Goal: Task Accomplishment & Management: Use online tool/utility

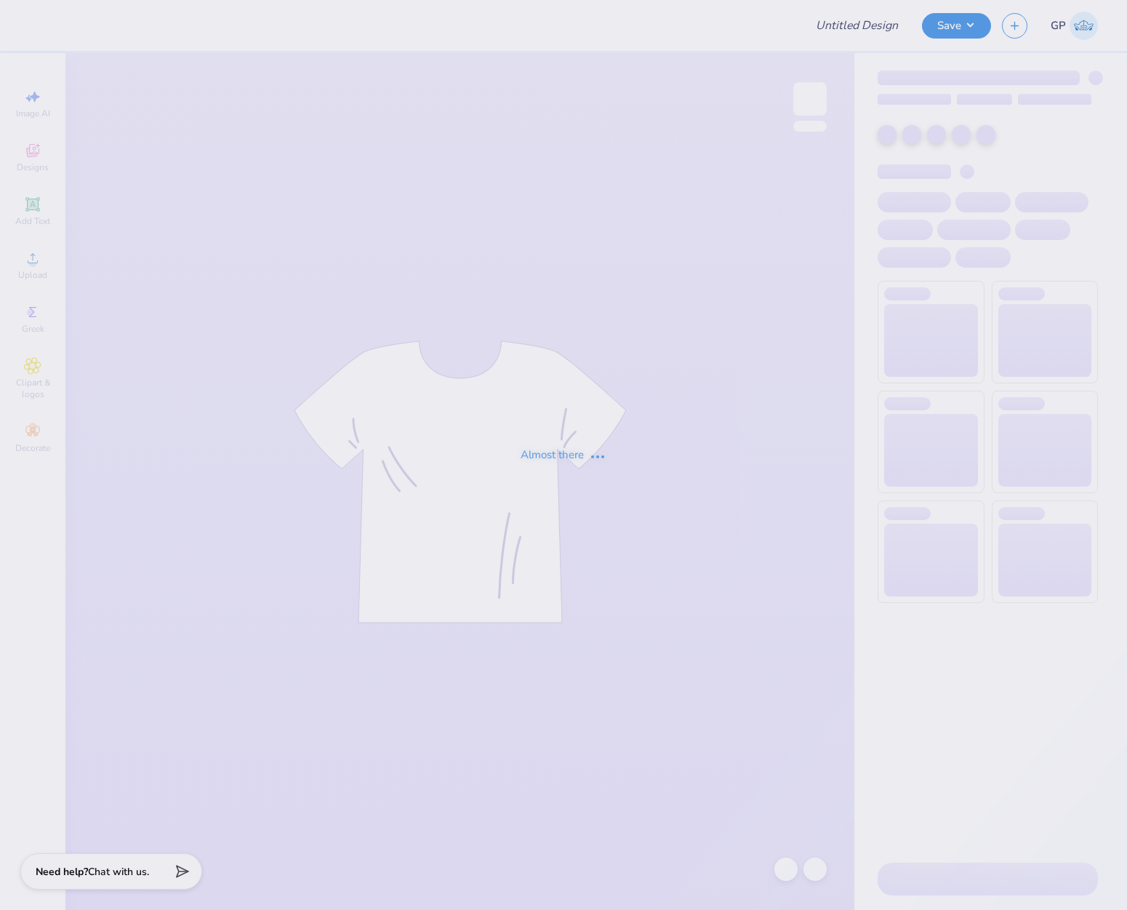
type input "ZTA Homecoming"
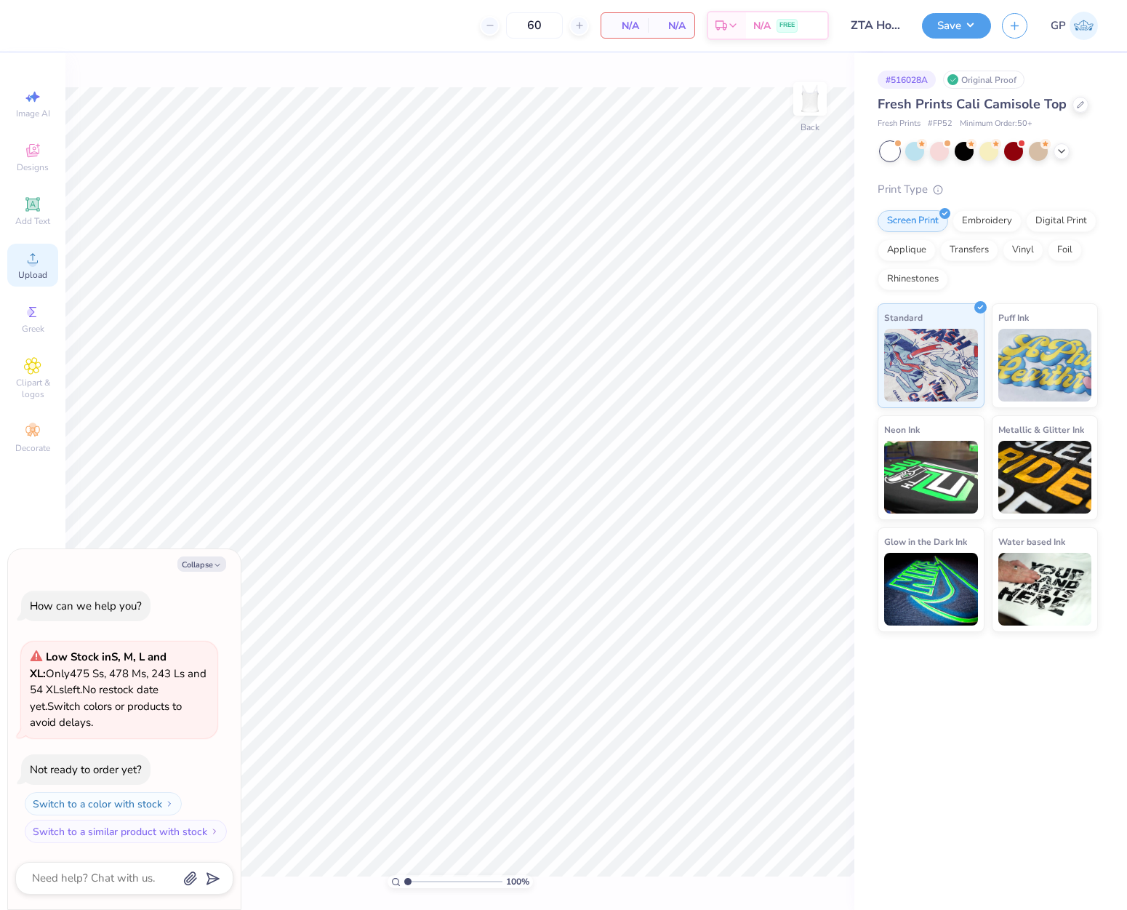
click at [33, 268] on div "Upload" at bounding box center [32, 265] width 51 height 43
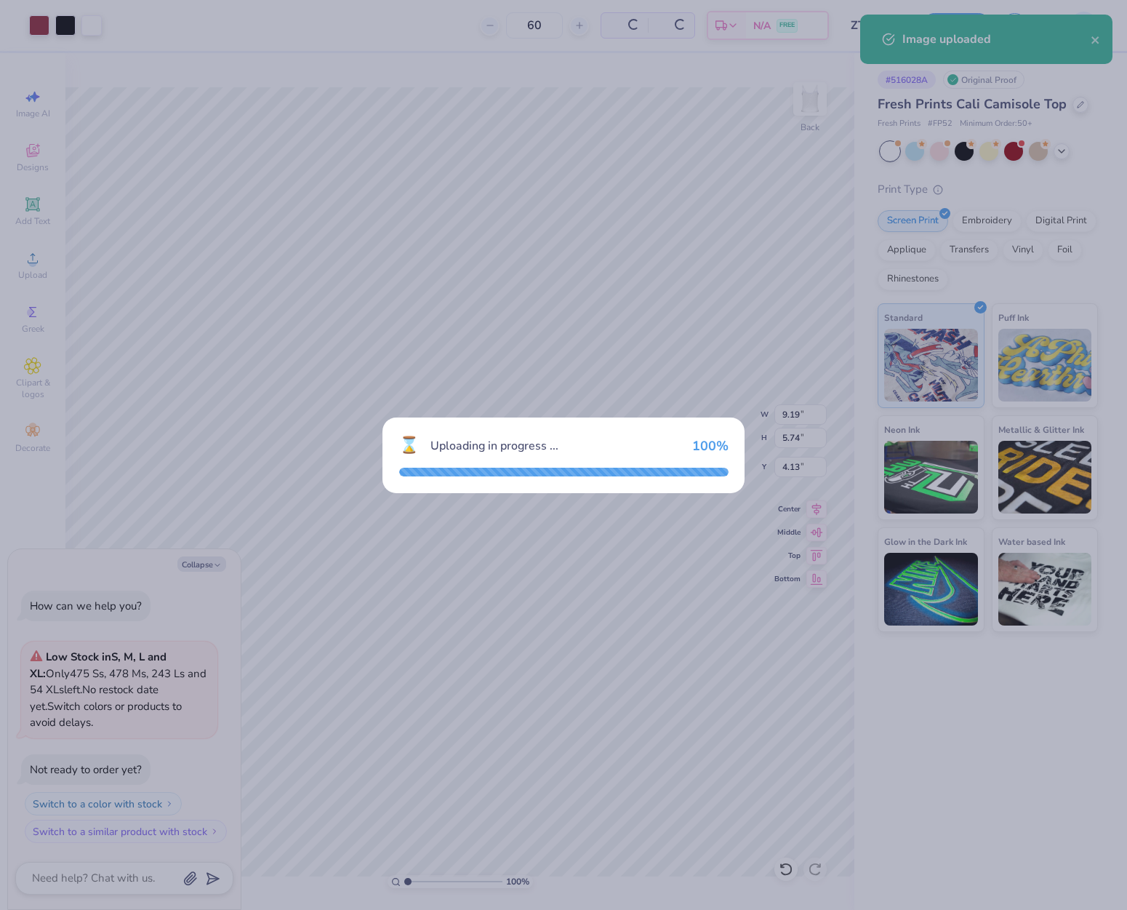
type textarea "x"
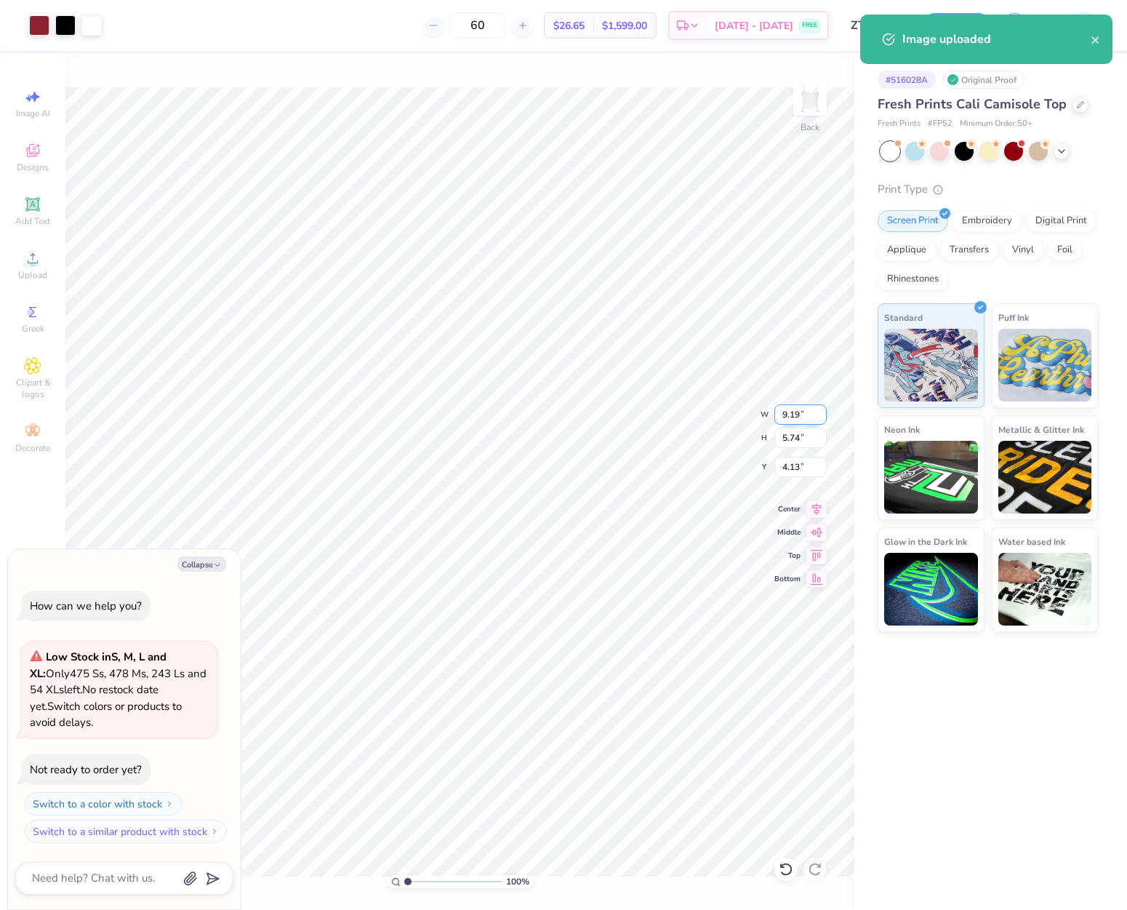
click at [804, 408] on input "9.19" at bounding box center [801, 414] width 52 height 20
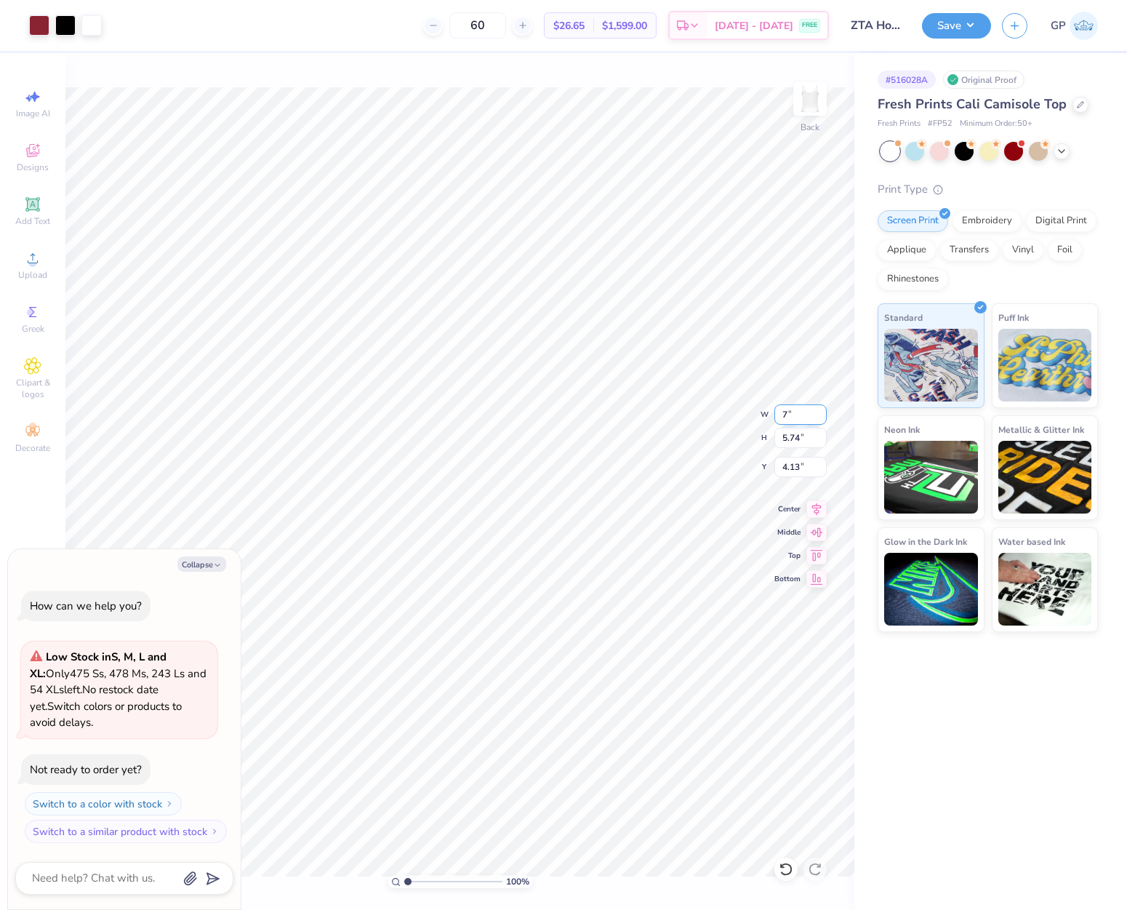
type input "7"
type textarea "x"
type input "7.00"
type input "4.37"
click at [796, 464] on input "4.82" at bounding box center [801, 467] width 52 height 20
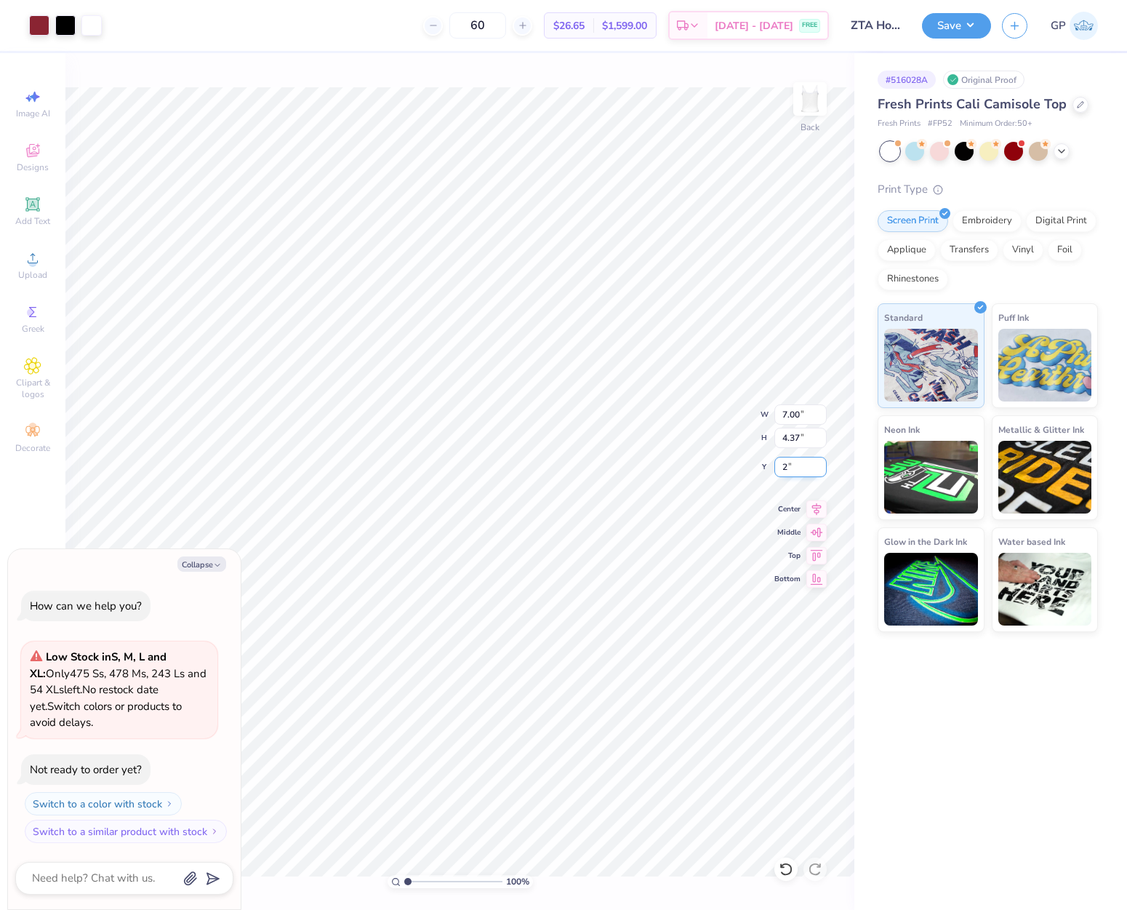
type input "2"
type textarea "x"
type input "2.00"
click at [31, 268] on div "Upload" at bounding box center [32, 265] width 51 height 43
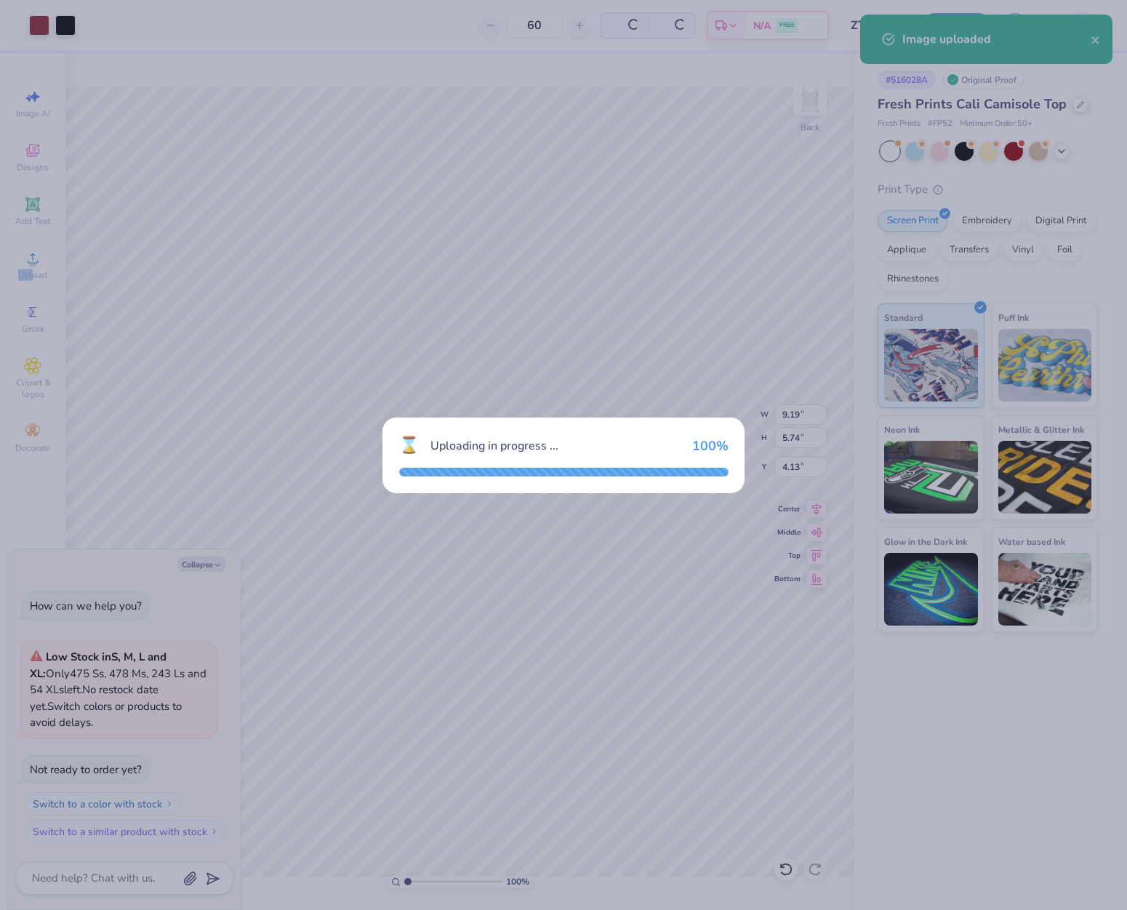
type textarea "x"
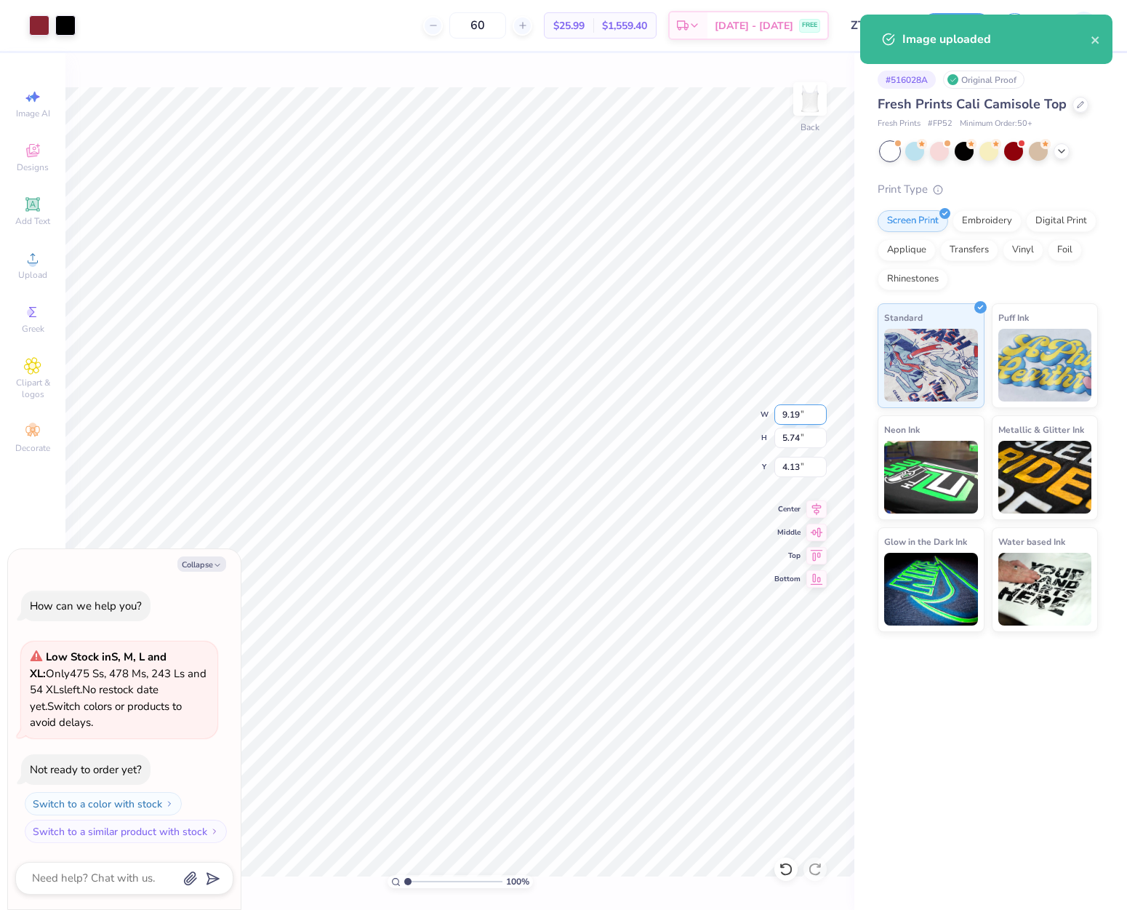
click at [801, 410] on input "9.19" at bounding box center [801, 414] width 52 height 20
type input "6"
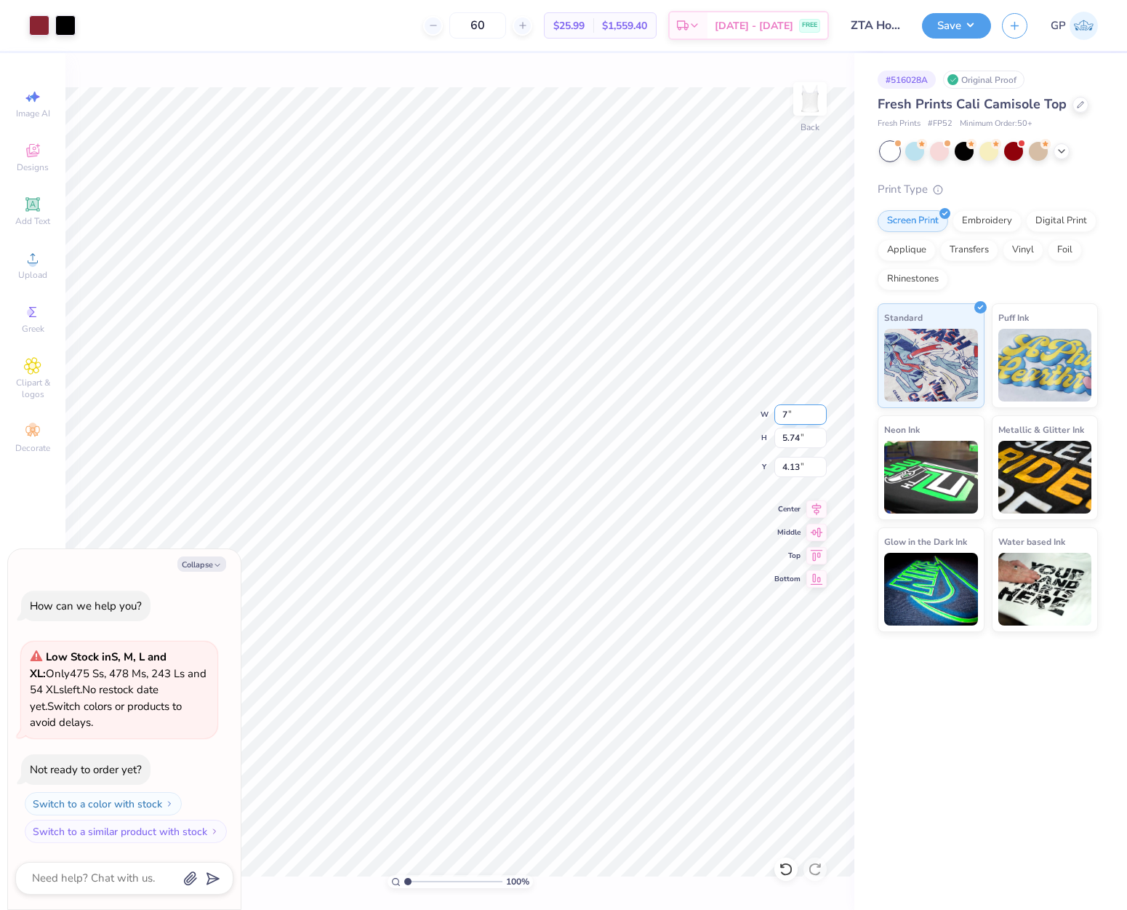
type input "7"
type textarea "x"
type input "7.00"
type input "4.37"
click at [799, 463] on input "4.82" at bounding box center [801, 467] width 52 height 20
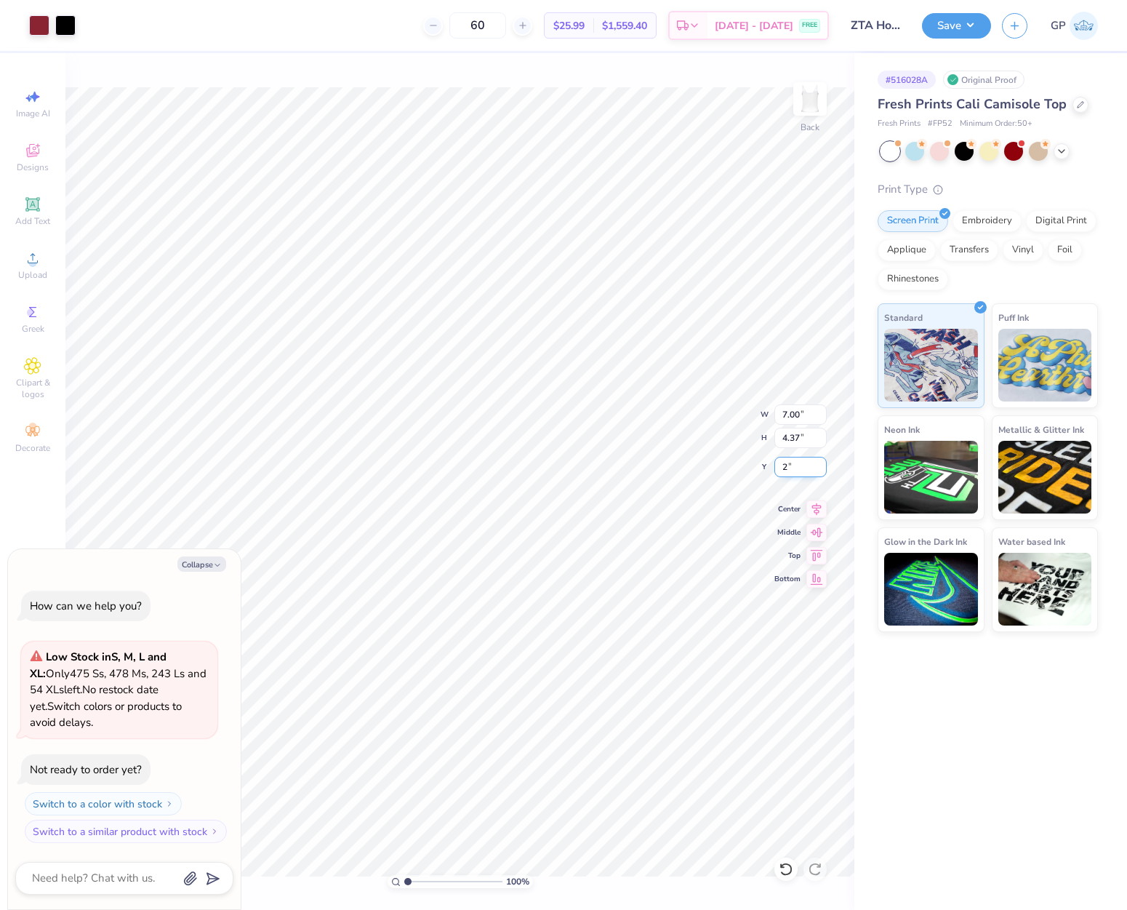
type input "2"
type textarea "x"
type input "2.00"
click at [920, 35] on div "Art colors 60 $25.99 Per Item $1,559.40 Total Est. Delivery [DATE] - [DATE] FRE…" at bounding box center [563, 25] width 1127 height 51
click at [927, 33] on button "Save" at bounding box center [956, 23] width 69 height 25
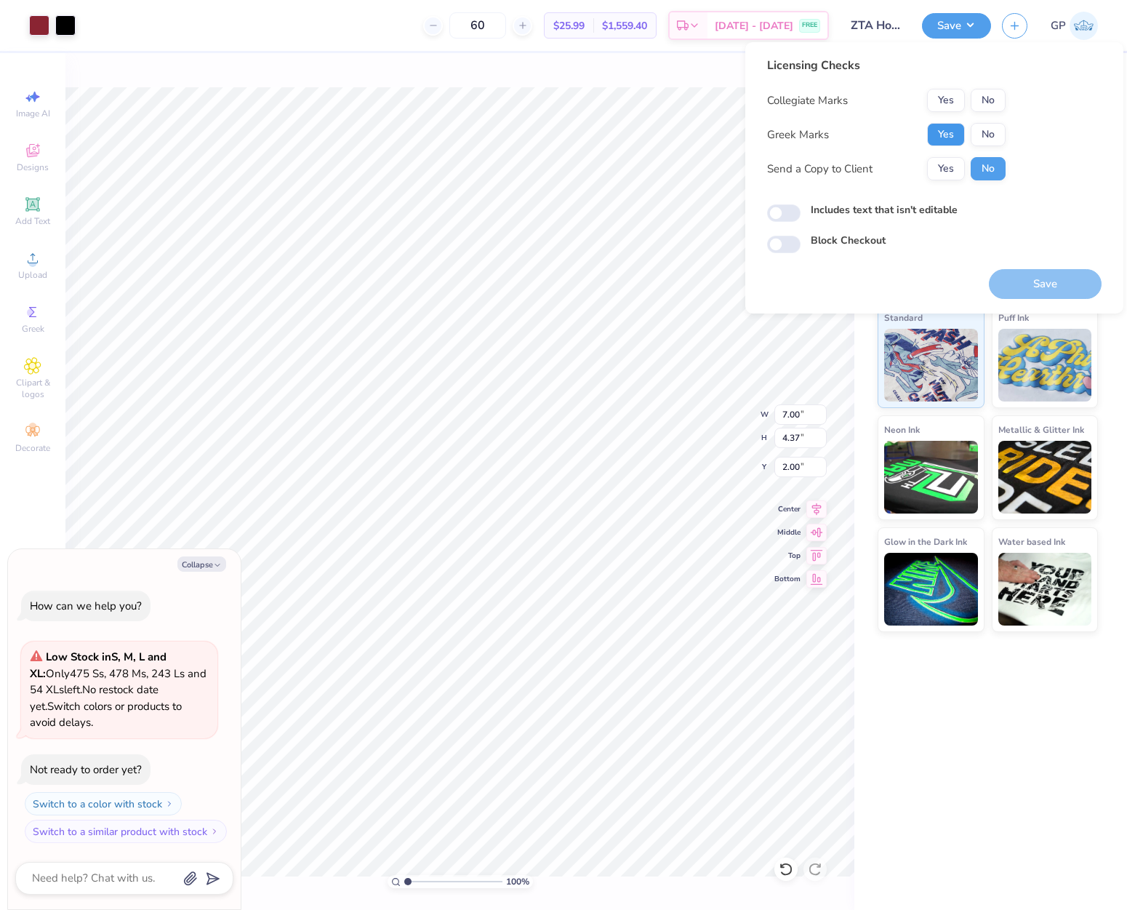
click at [948, 127] on button "Yes" at bounding box center [946, 134] width 38 height 23
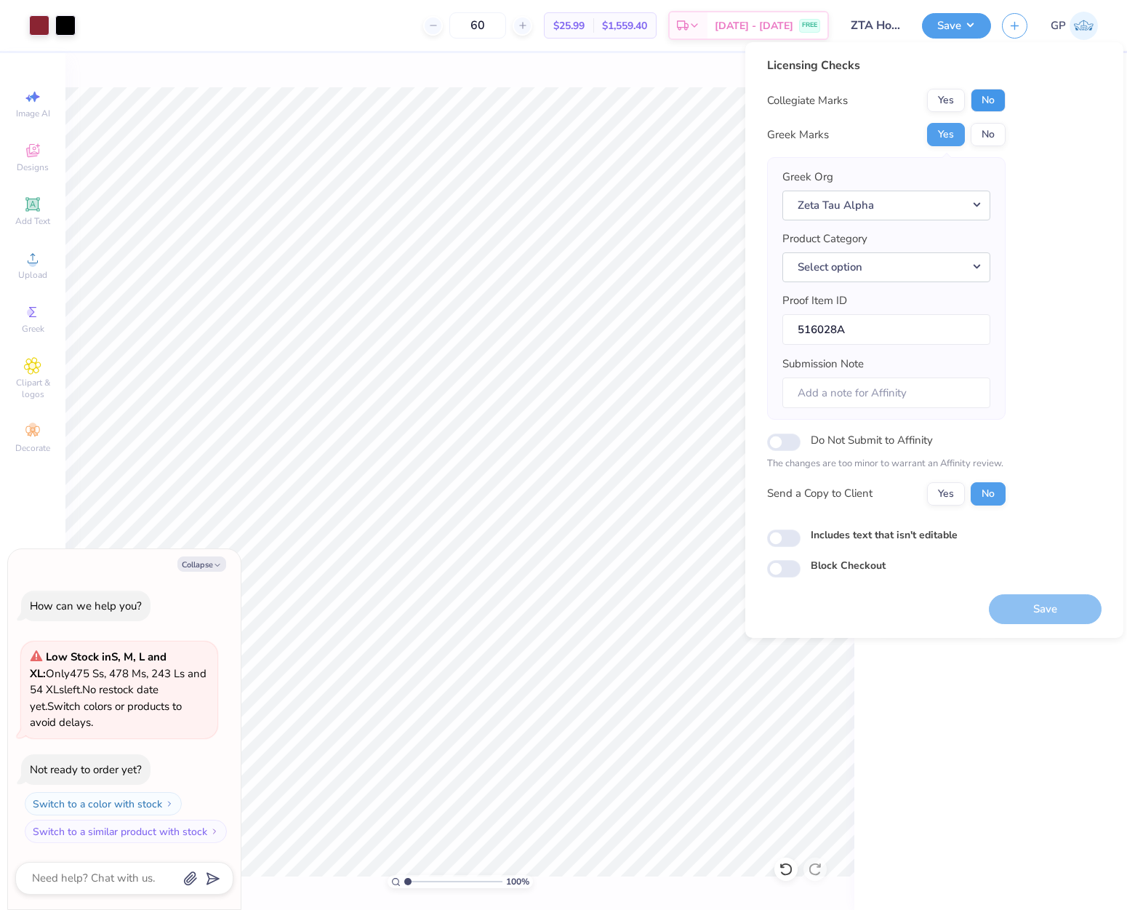
click at [978, 102] on button "No" at bounding box center [988, 100] width 35 height 23
click at [950, 104] on button "Yes" at bounding box center [946, 100] width 38 height 23
click at [1039, 615] on button "Save" at bounding box center [1045, 609] width 113 height 30
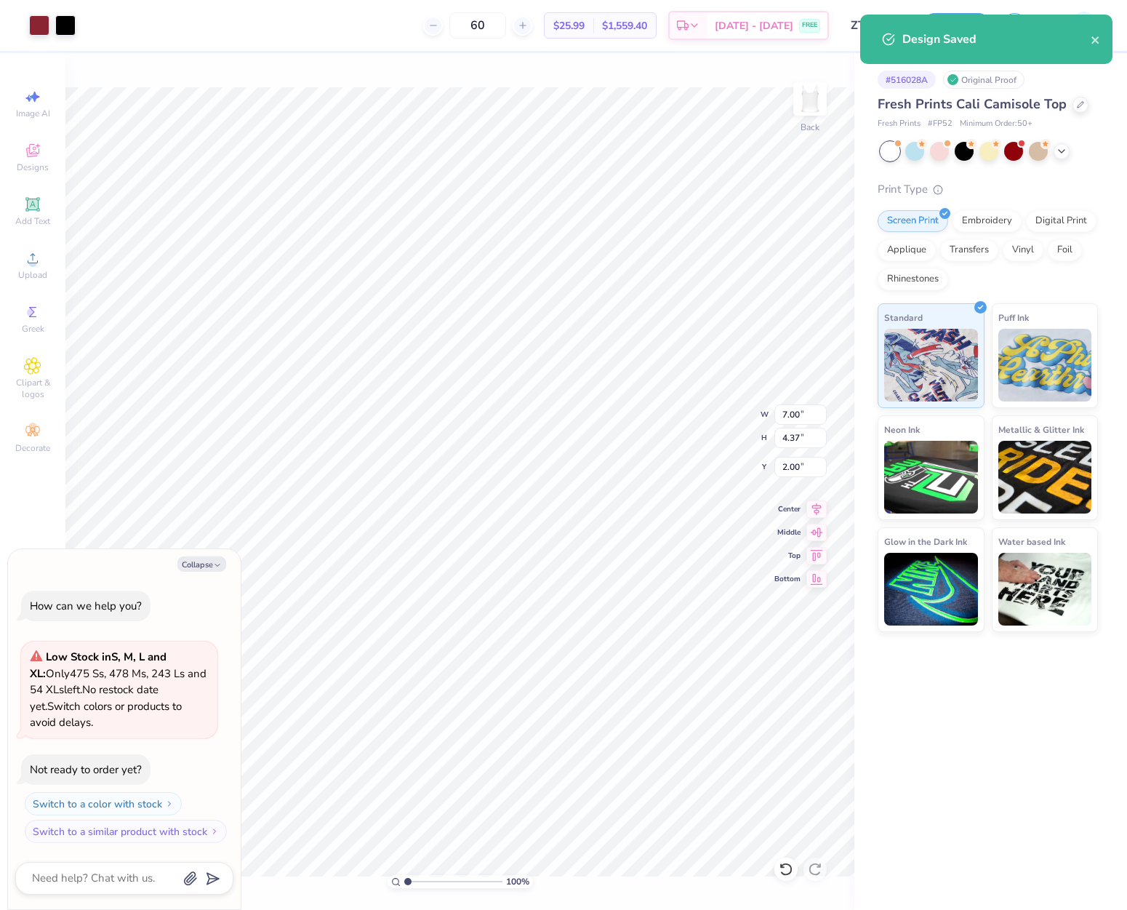
type textarea "x"
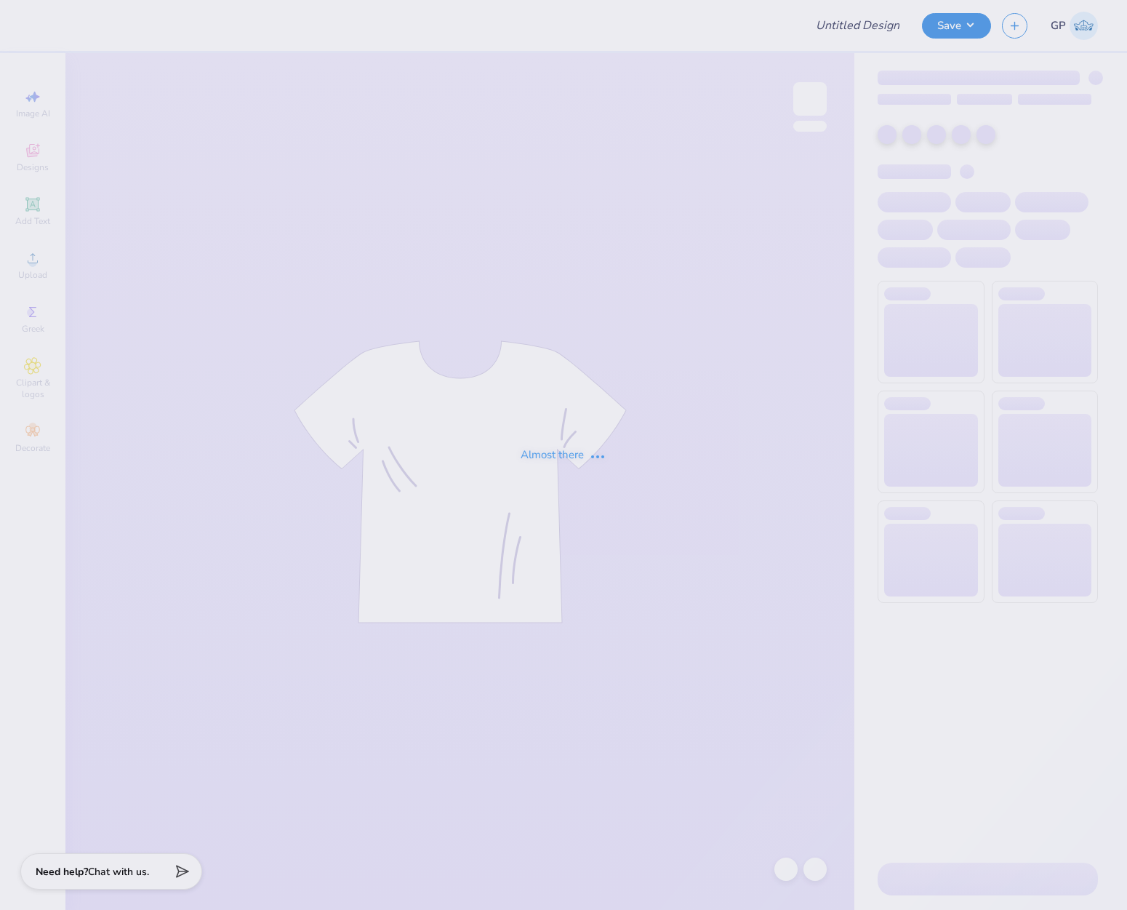
type input "Football Schedule"
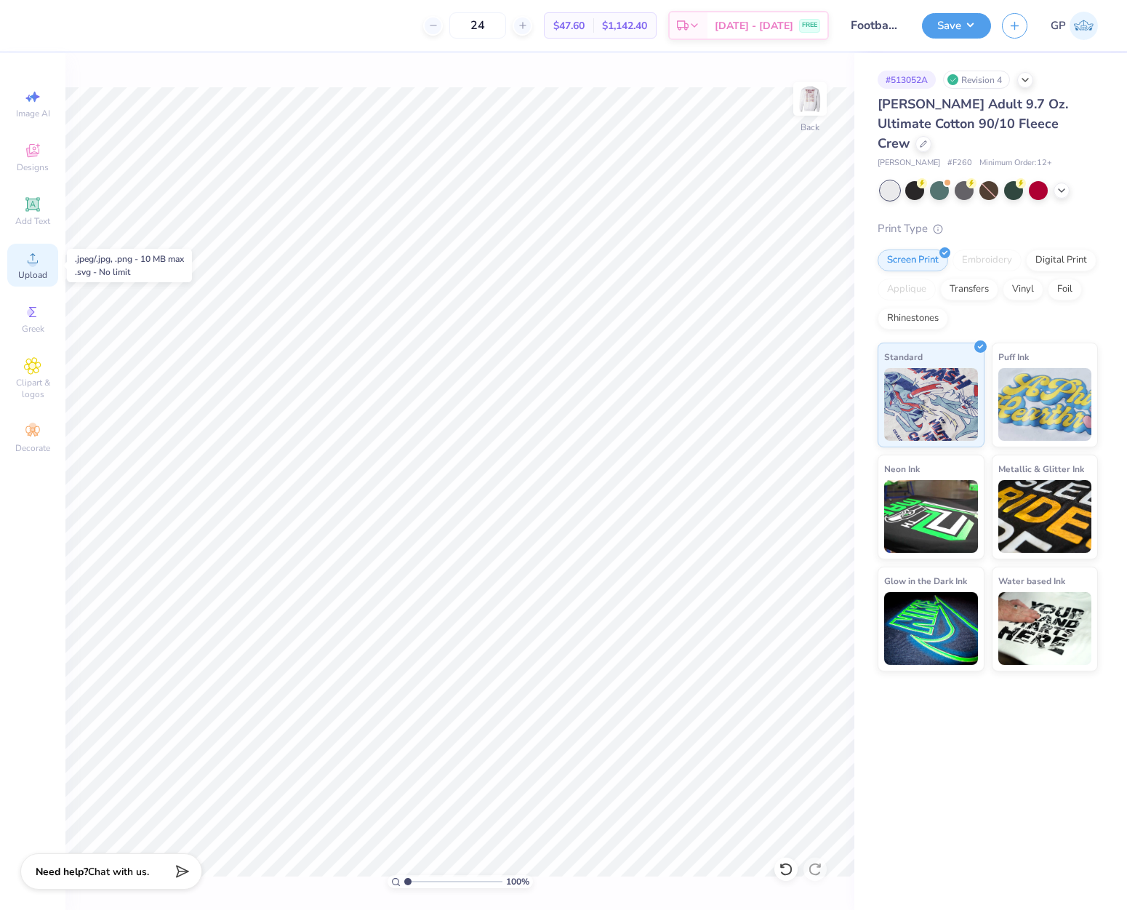
click at [36, 267] on div "Upload" at bounding box center [32, 265] width 51 height 43
click at [793, 409] on input "15.00" at bounding box center [801, 414] width 52 height 20
type input "12.00"
type input "8.94"
click at [798, 466] on input "7.03" at bounding box center [801, 467] width 52 height 20
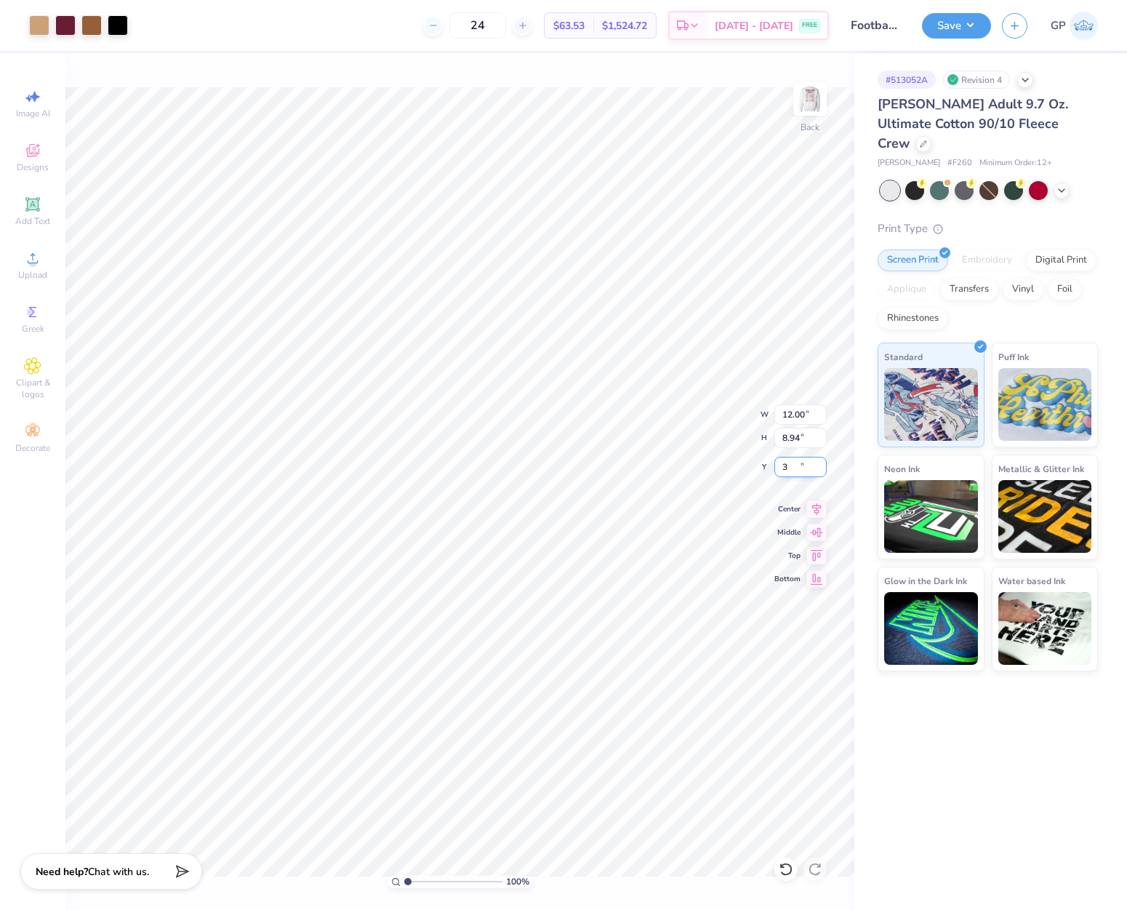
type input "3.00"
click at [939, 32] on button "Save" at bounding box center [956, 23] width 69 height 25
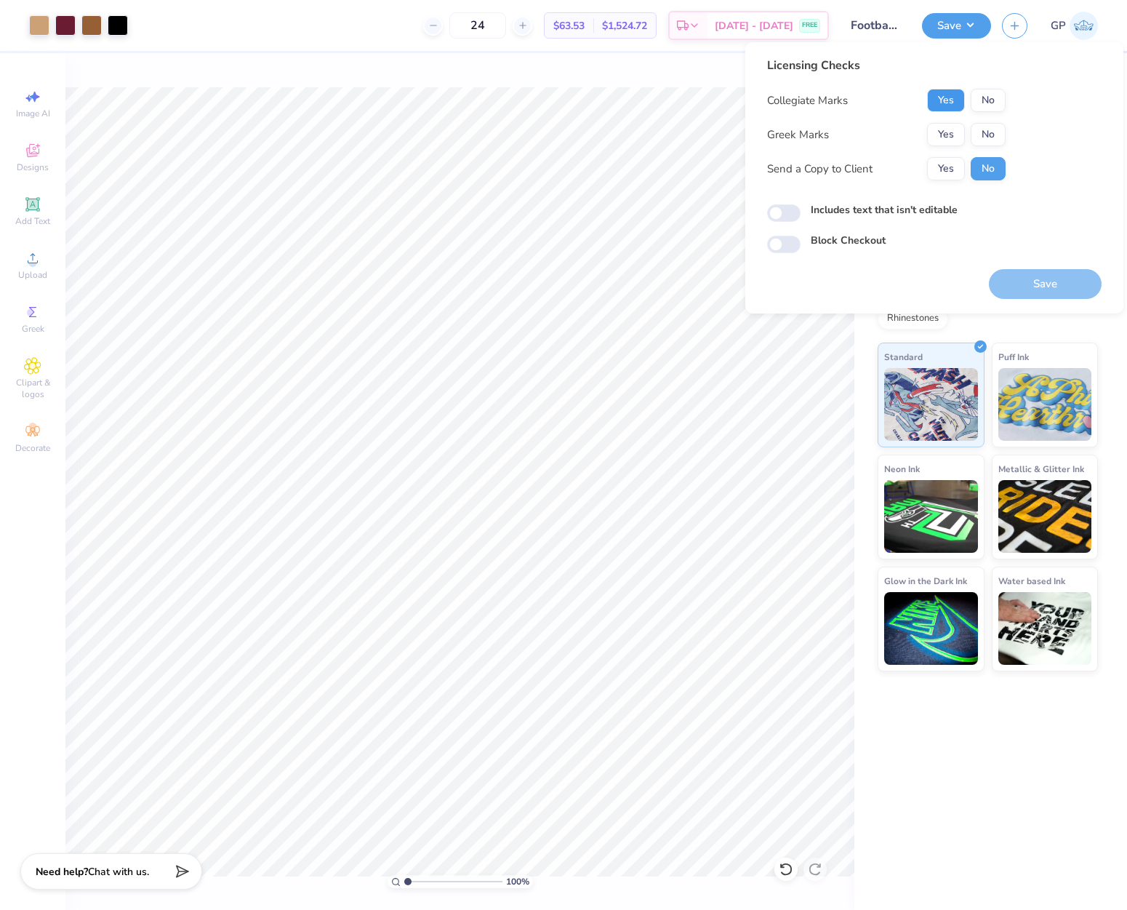
click at [949, 100] on button "Yes" at bounding box center [946, 100] width 38 height 23
click at [956, 132] on button "Yes" at bounding box center [946, 134] width 38 height 23
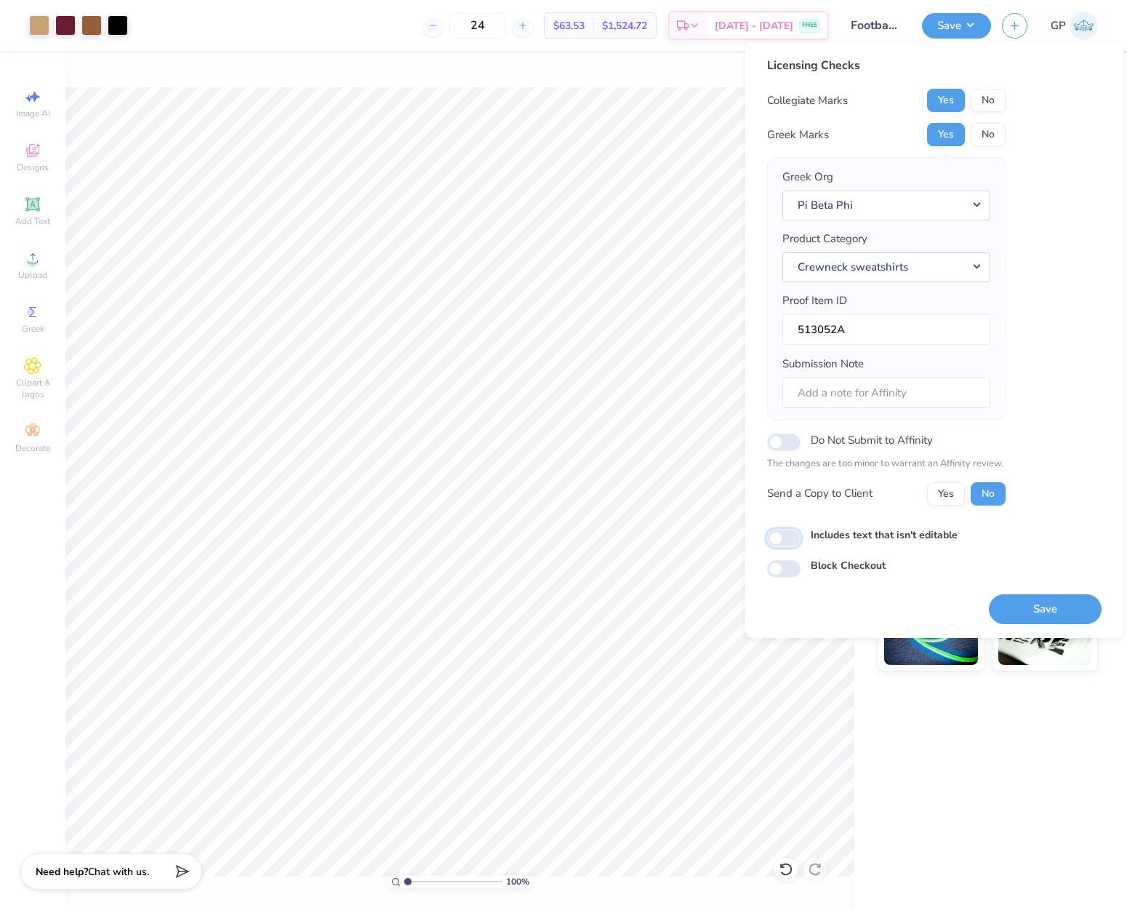
click at [787, 539] on input "Includes text that isn't editable" at bounding box center [783, 538] width 33 height 17
checkbox input "true"
click at [1023, 623] on button "Save" at bounding box center [1045, 609] width 113 height 30
